Goal: Information Seeking & Learning: Check status

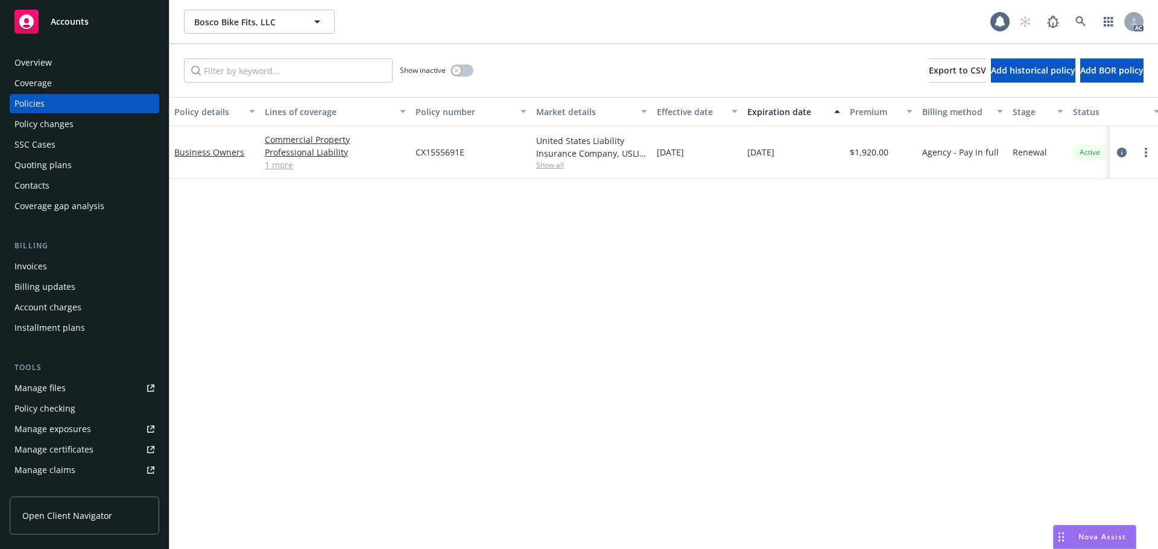
click at [63, 388] on div "Manage files" at bounding box center [39, 388] width 51 height 19
click at [46, 388] on div "Manage files" at bounding box center [39, 388] width 51 height 19
click at [67, 125] on div "Policy changes" at bounding box center [43, 124] width 59 height 19
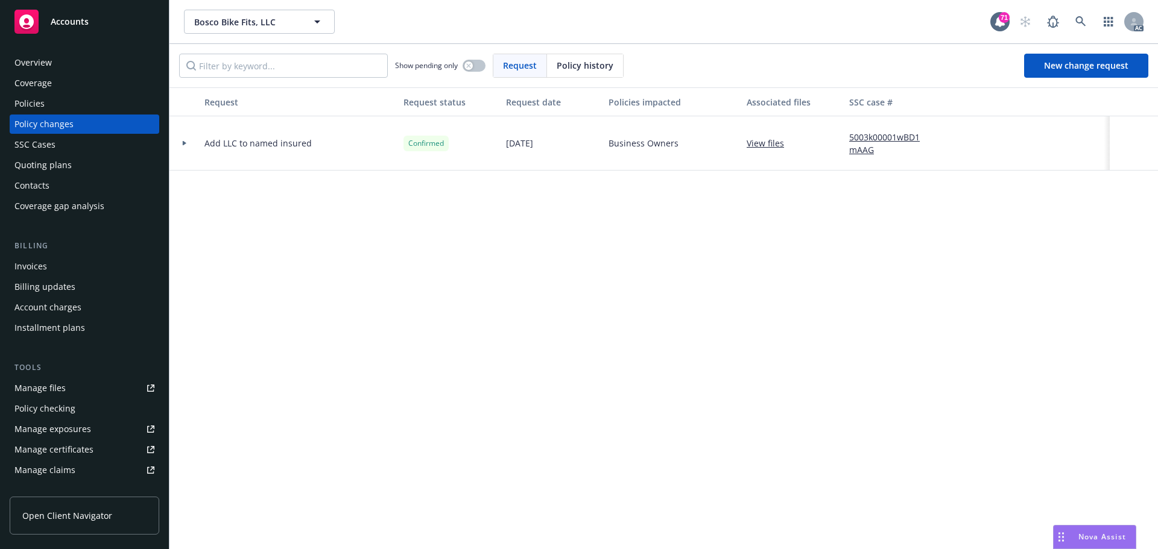
click at [50, 108] on div "Policies" at bounding box center [84, 103] width 140 height 19
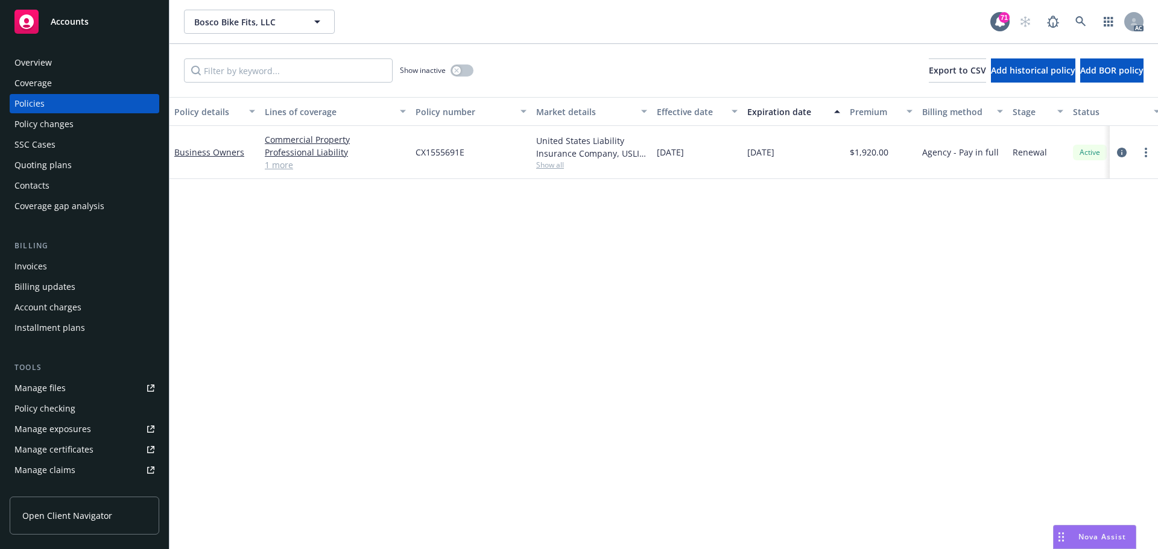
click at [283, 168] on link "1 more" at bounding box center [335, 165] width 141 height 13
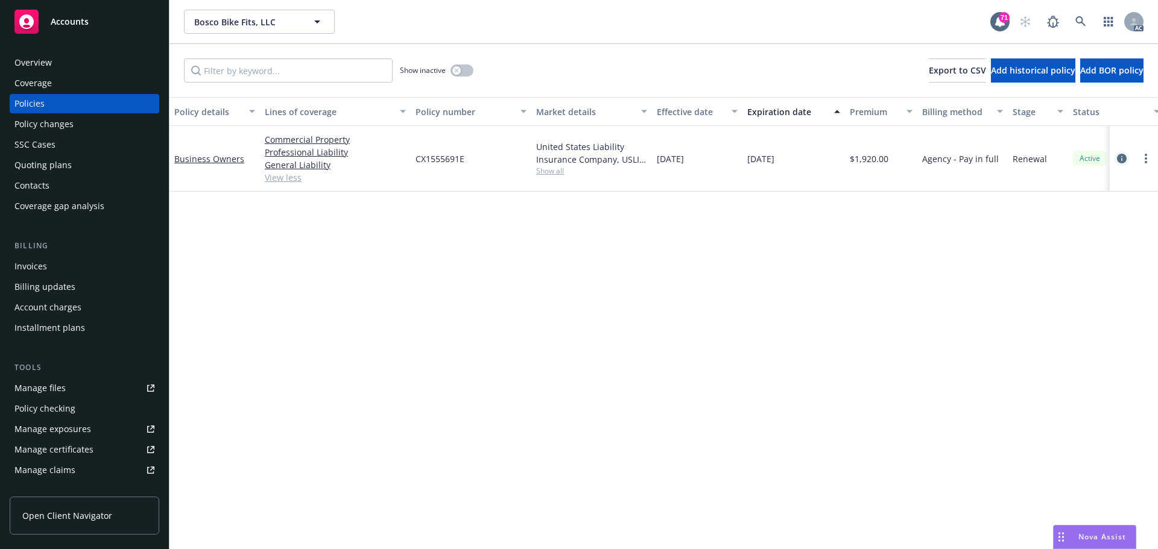
click at [1125, 156] on icon "circleInformation" at bounding box center [1122, 159] width 10 height 10
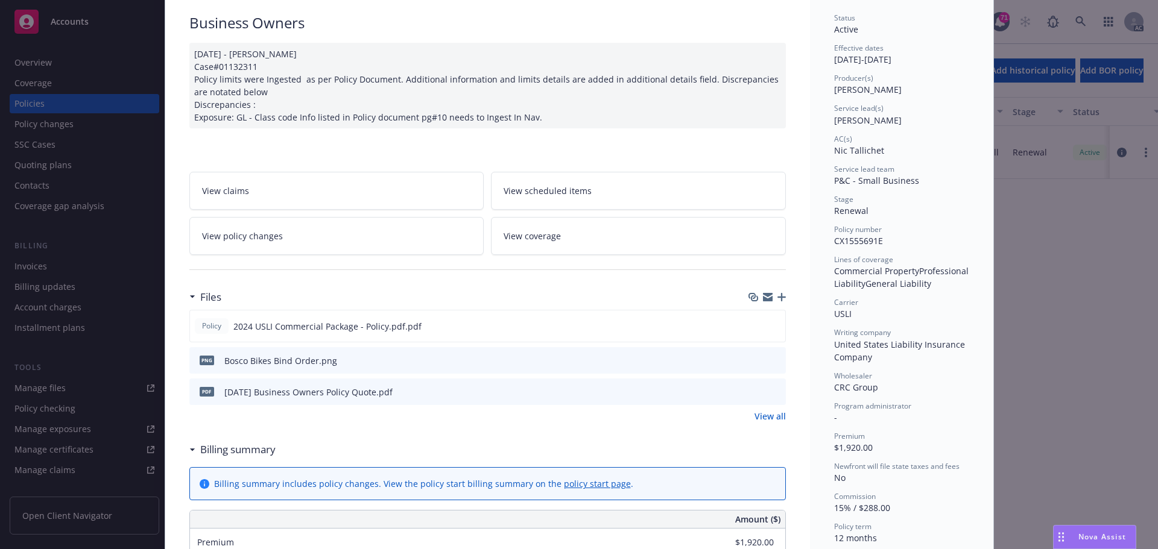
scroll to position [181, 0]
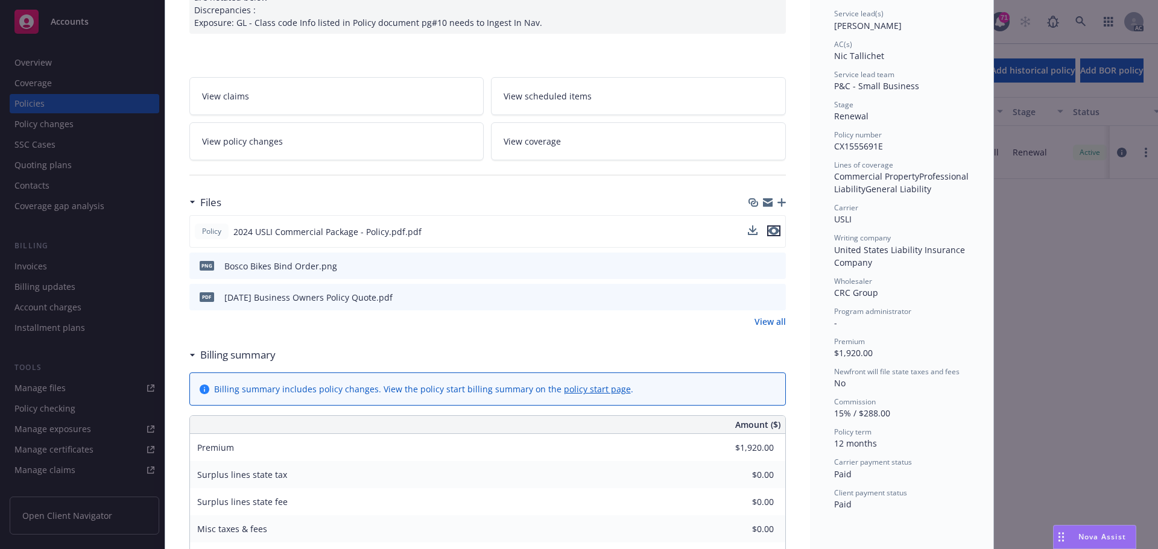
click at [769, 230] on icon "preview file" at bounding box center [773, 231] width 11 height 8
click at [769, 265] on icon "preview file" at bounding box center [774, 265] width 11 height 8
click at [771, 299] on icon "preview file" at bounding box center [774, 296] width 11 height 8
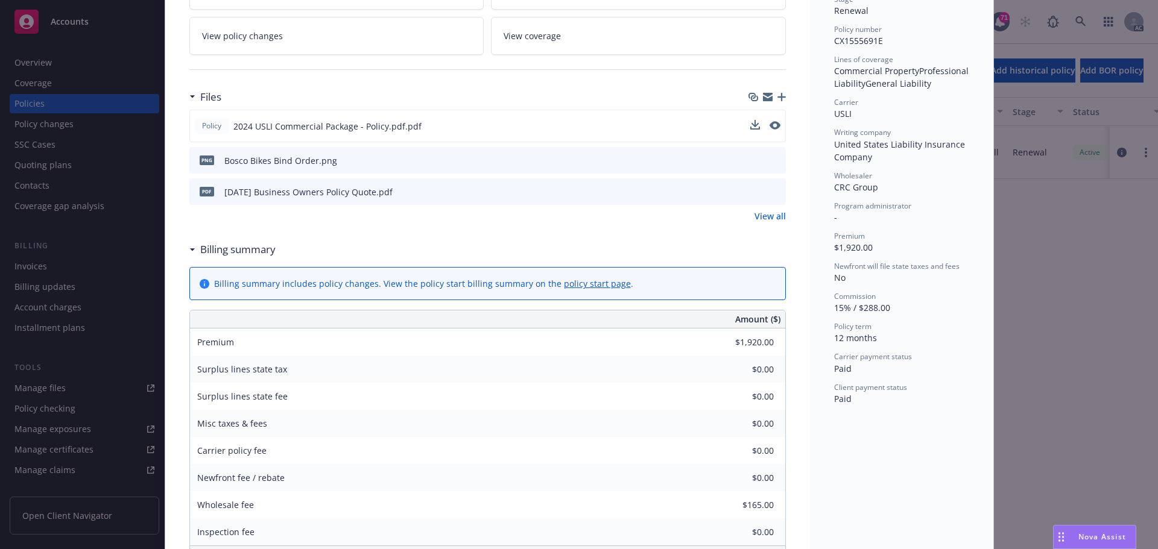
scroll to position [362, 0]
